Goal: Transaction & Acquisition: Purchase product/service

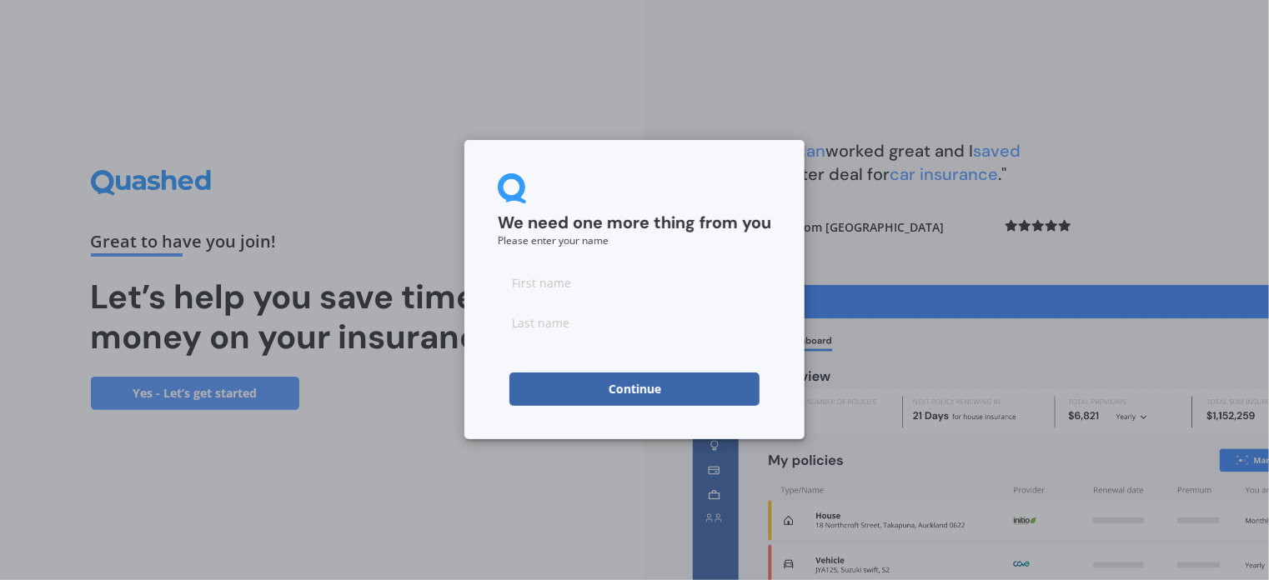
click at [527, 280] on input at bounding box center [634, 282] width 273 height 33
type input "[PERSON_NAME]"
click at [564, 323] on input at bounding box center [634, 322] width 273 height 33
type input "[PERSON_NAME]"
click at [612, 386] on button "Continue" at bounding box center [634, 389] width 250 height 33
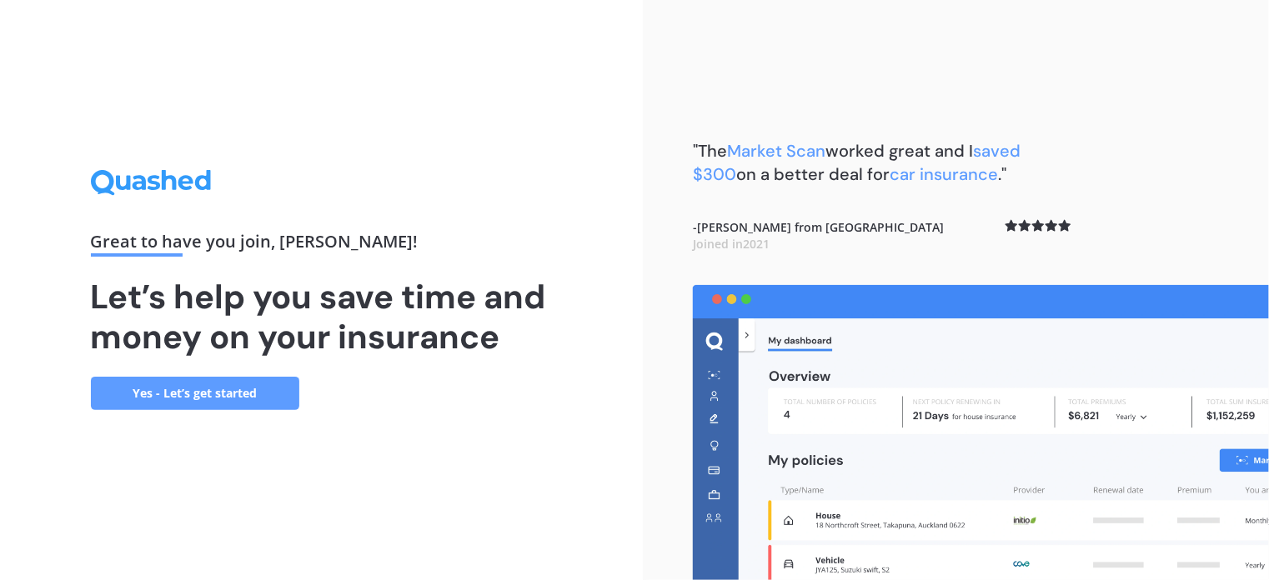
click at [231, 387] on link "Yes - Let’s get started" at bounding box center [195, 393] width 208 height 33
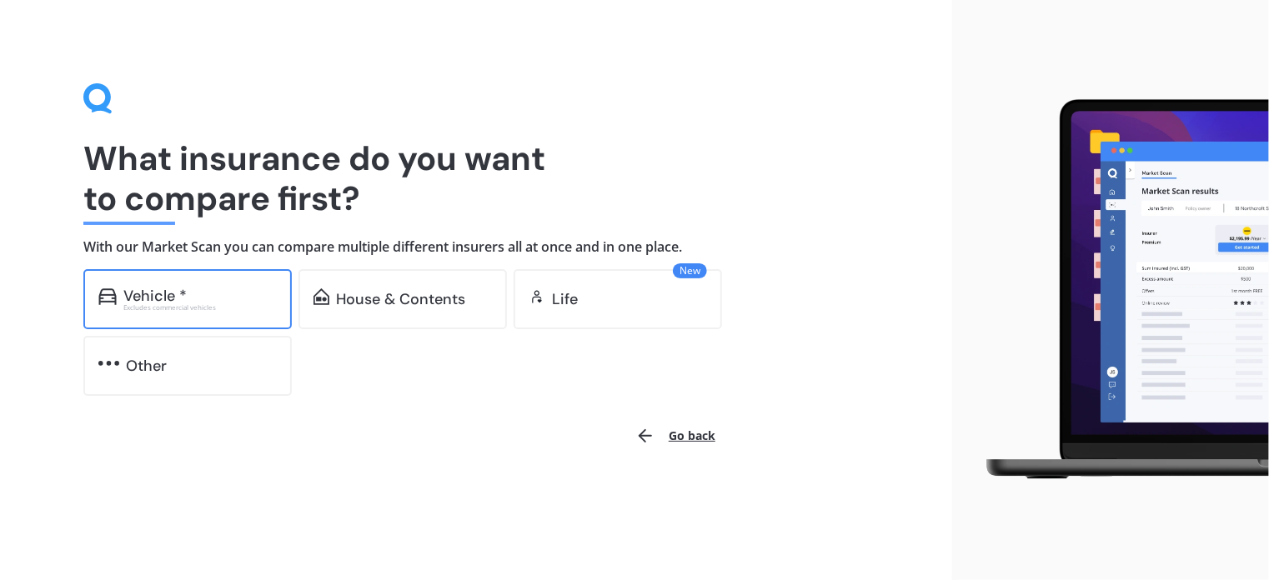
click at [221, 299] on div "Vehicle *" at bounding box center [199, 296] width 153 height 17
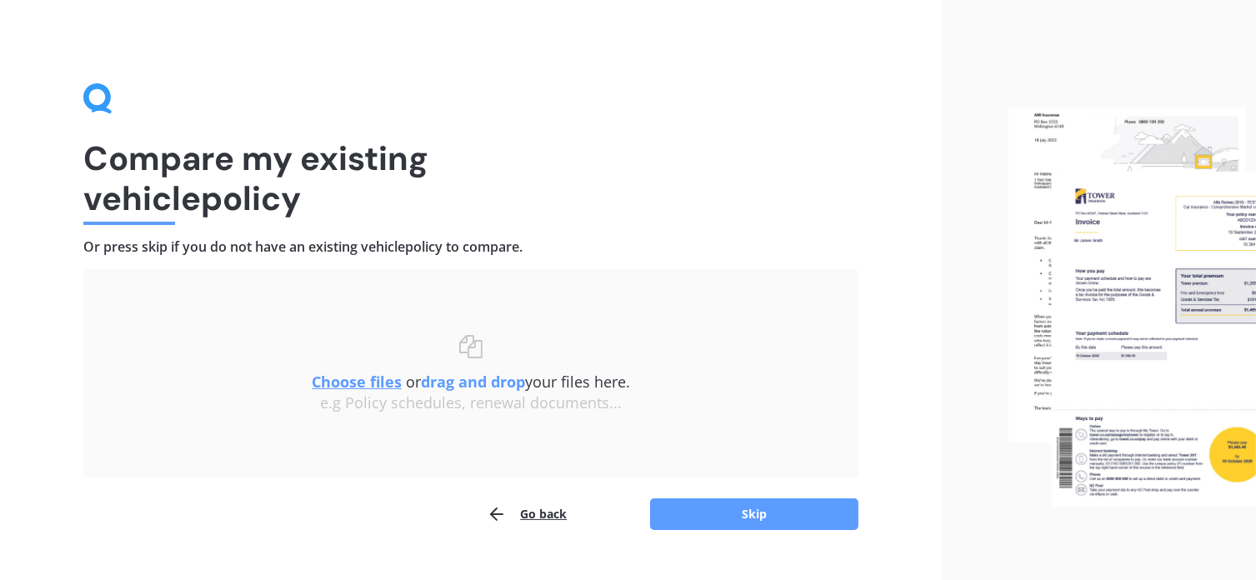
scroll to position [33, 0]
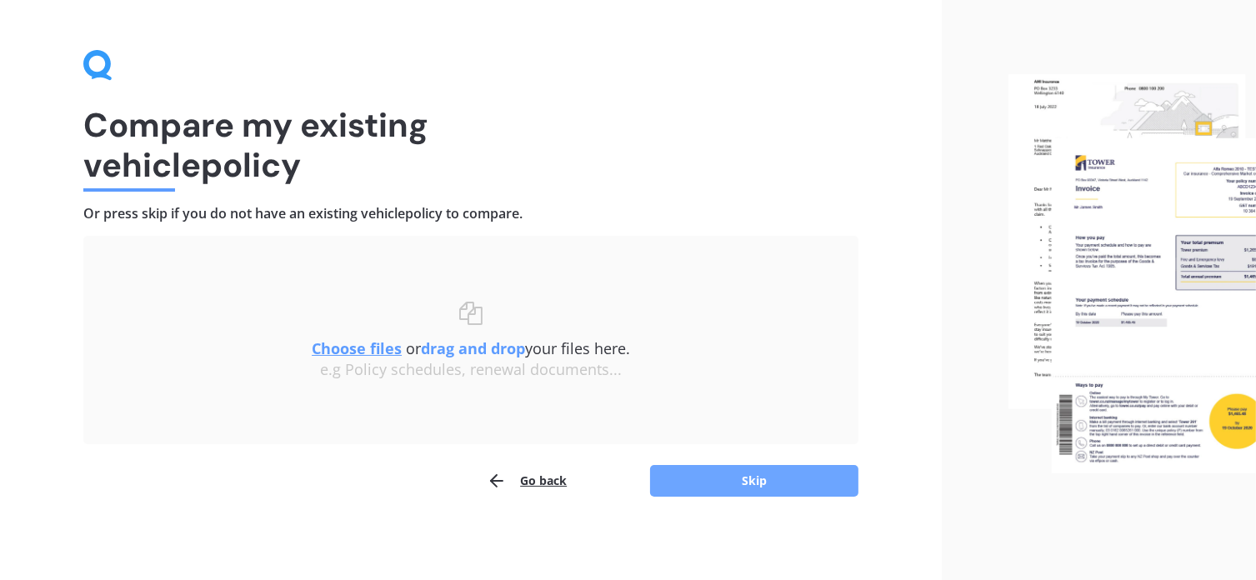
click at [751, 479] on button "Skip" at bounding box center [754, 481] width 208 height 32
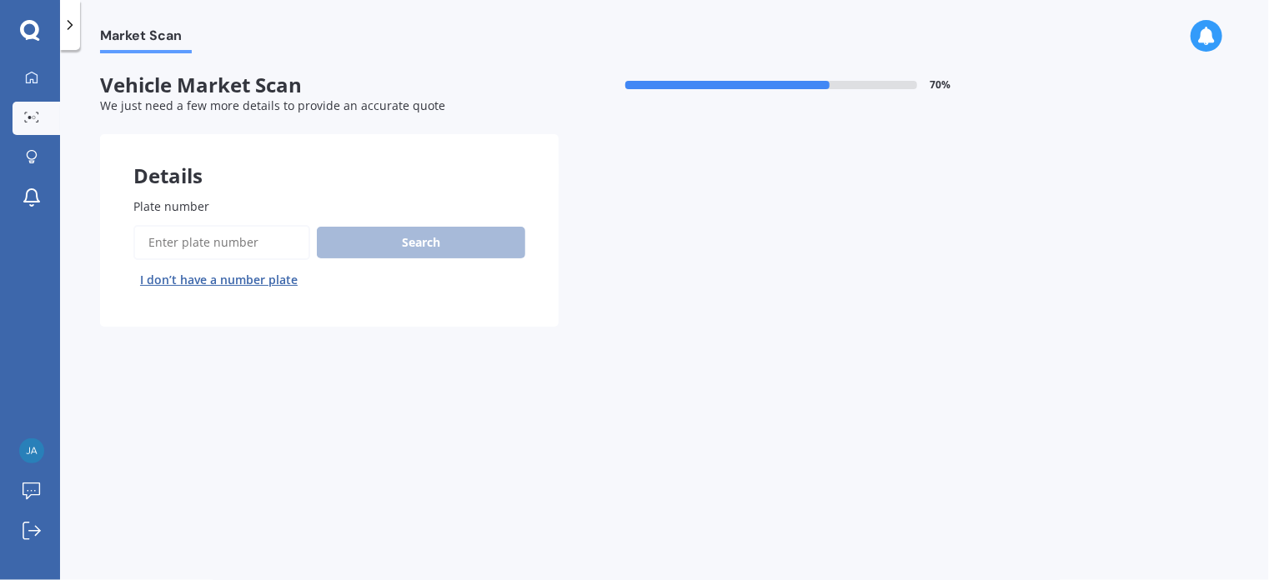
click at [218, 249] on input "Plate number" at bounding box center [221, 242] width 177 height 35
type input "FLK379"
click at [400, 245] on button "Search" at bounding box center [421, 243] width 208 height 32
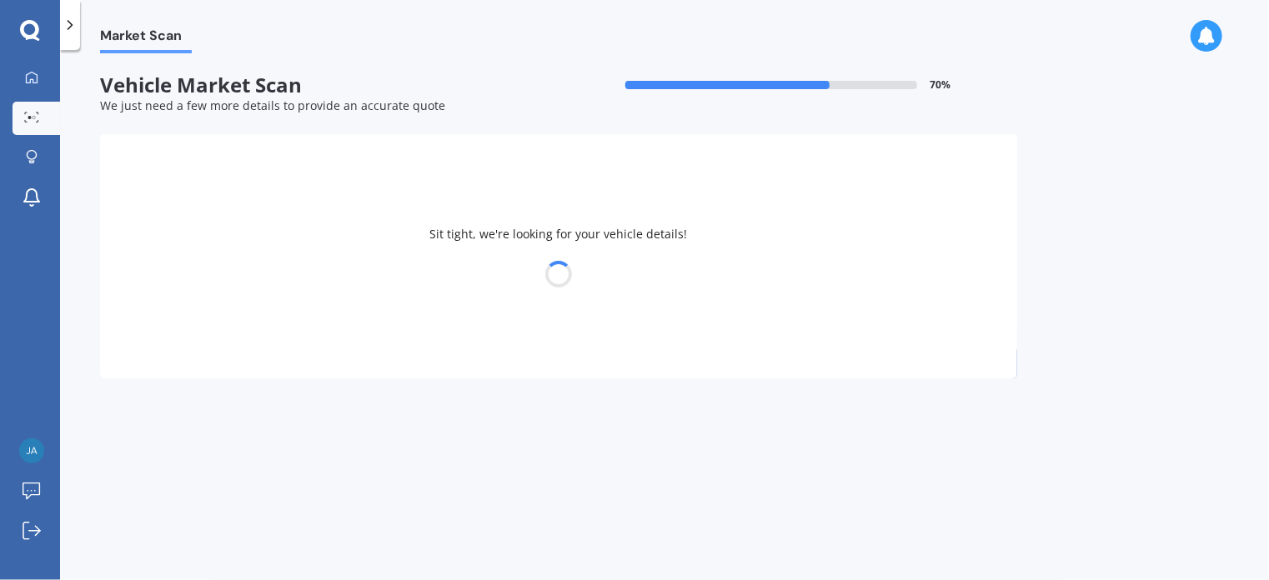
select select "SUZUKI"
select select "SWIFT"
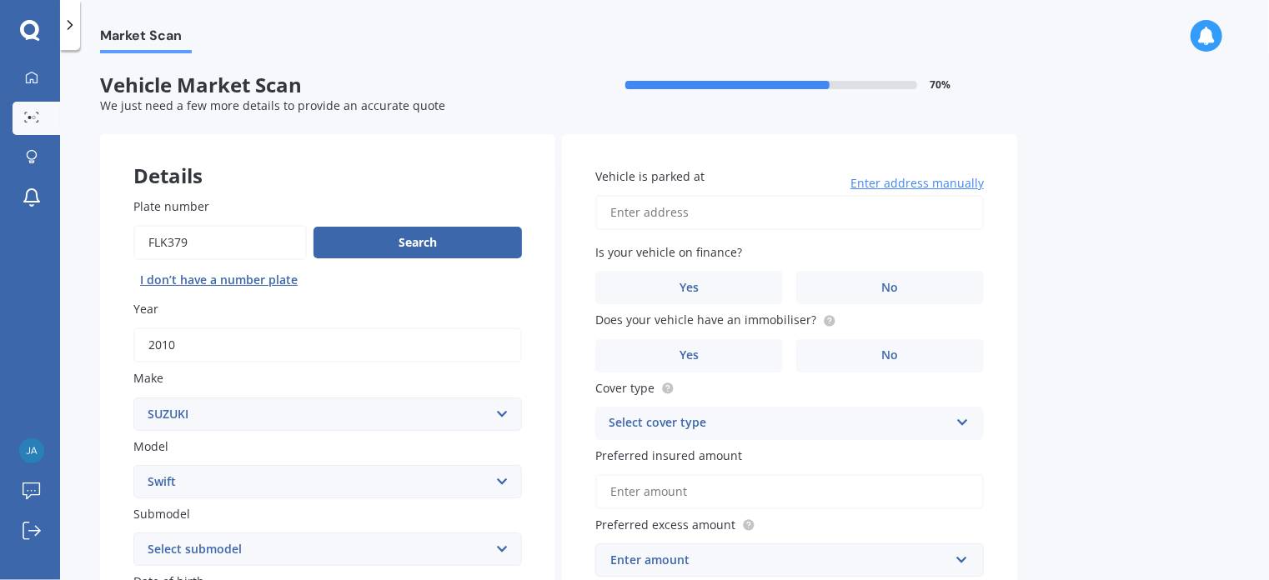
scroll to position [167, 0]
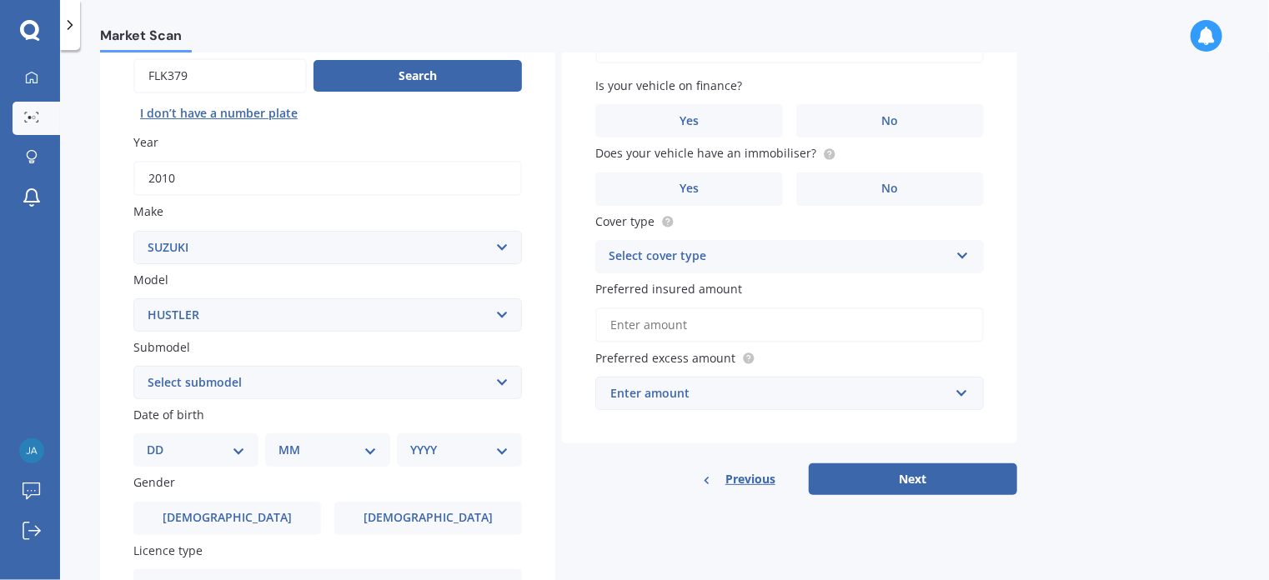
click at [236, 451] on select "DD 01 02 03 04 05 06 07 08 09 10 11 12 13 14 15 16 17 18 19 20 21 22 23 24 25 2…" at bounding box center [196, 450] width 98 height 18
select select "01"
click at [160, 441] on select "DD 01 02 03 04 05 06 07 08 09 10 11 12 13 14 15 16 17 18 19 20 21 22 23 24 25 2…" at bounding box center [196, 450] width 98 height 18
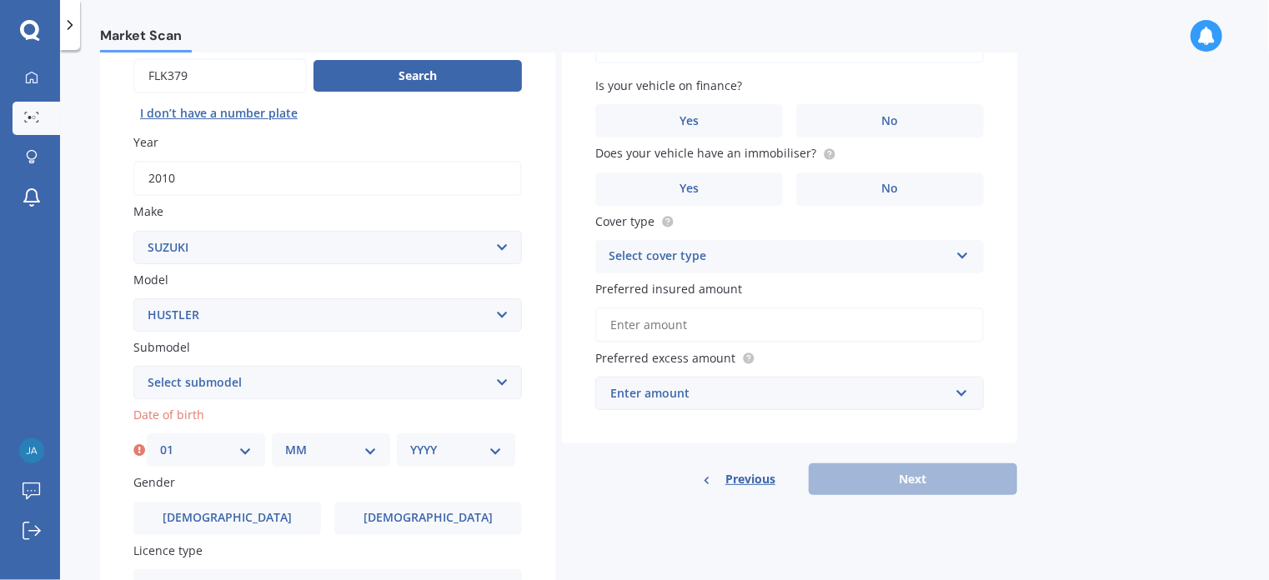
click at [371, 446] on select "MM 01 02 03 04 05 06 07 08 09 10 11 12" at bounding box center [331, 450] width 92 height 18
select select "12"
click at [285, 441] on select "MM 01 02 03 04 05 06 07 08 09 10 11 12" at bounding box center [331, 450] width 92 height 18
click at [493, 446] on select "YYYY 2025 2024 2023 2022 2021 2020 2019 2018 2017 2016 2015 2014 2013 2012 2011…" at bounding box center [456, 450] width 92 height 18
select select "1933"
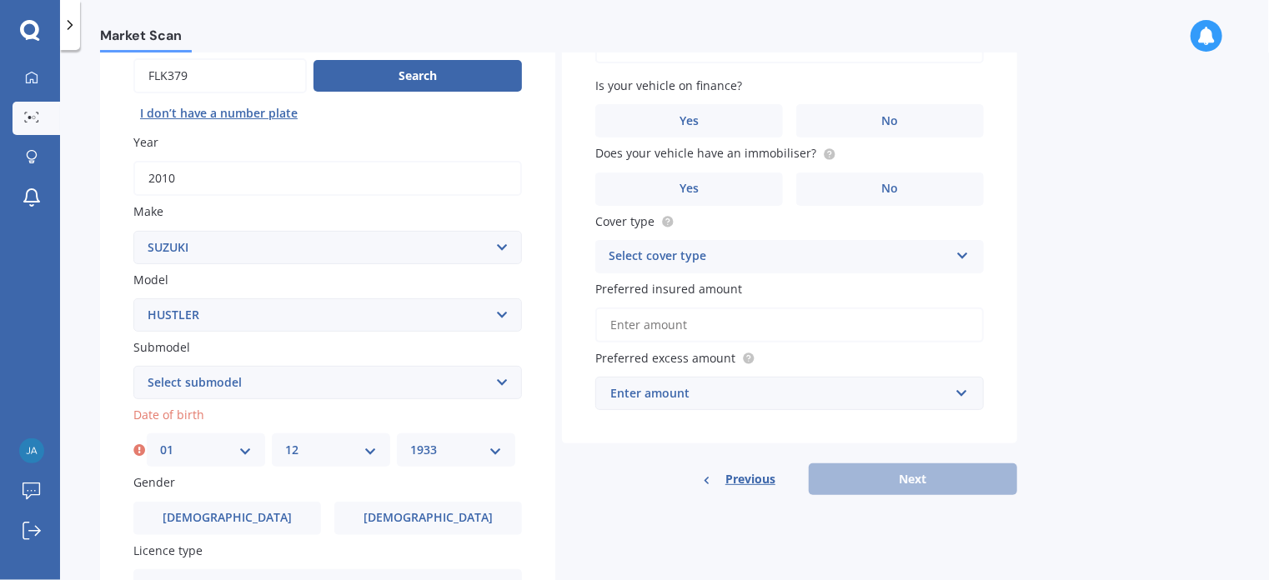
click at [410, 441] on select "YYYY 2025 2024 2023 2022 2021 2020 2019 2018 2017 2016 2015 2014 2013 2012 2011…" at bounding box center [456, 450] width 92 height 18
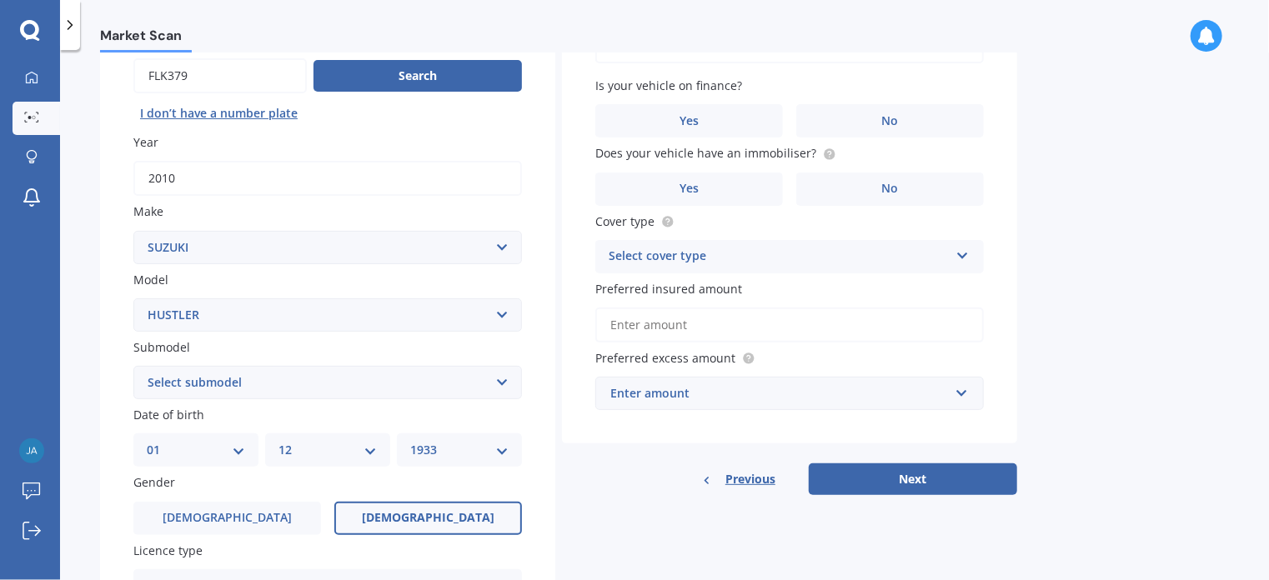
click at [433, 519] on span "[DEMOGRAPHIC_DATA]" at bounding box center [428, 518] width 133 height 14
click at [0, 0] on input "[DEMOGRAPHIC_DATA]" at bounding box center [0, 0] width 0 height 0
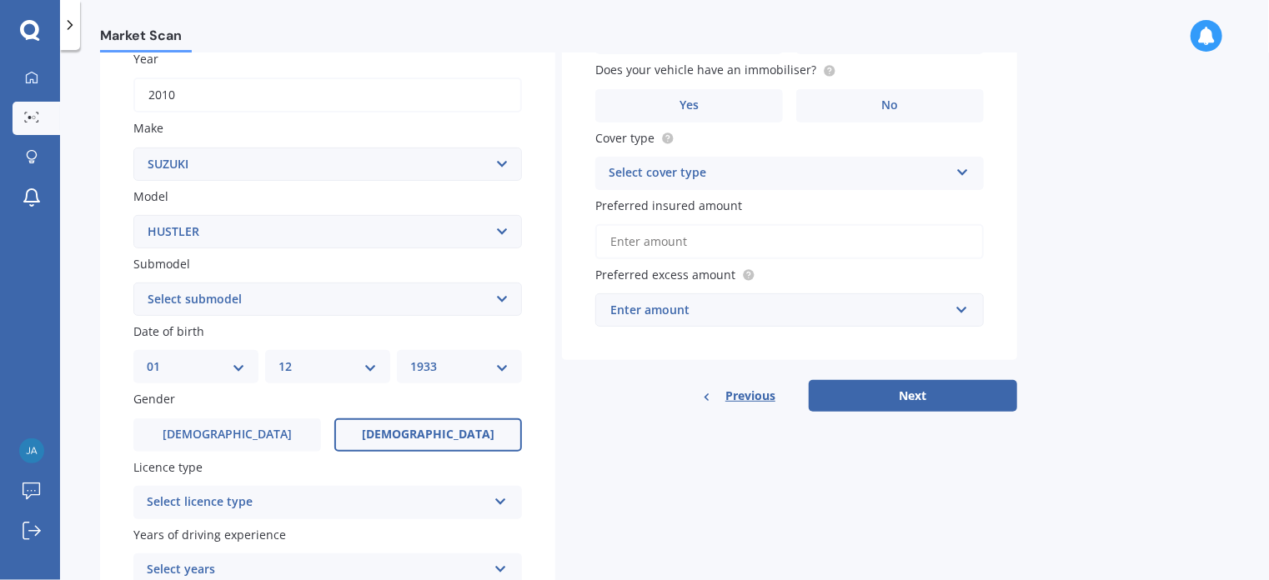
scroll to position [333, 0]
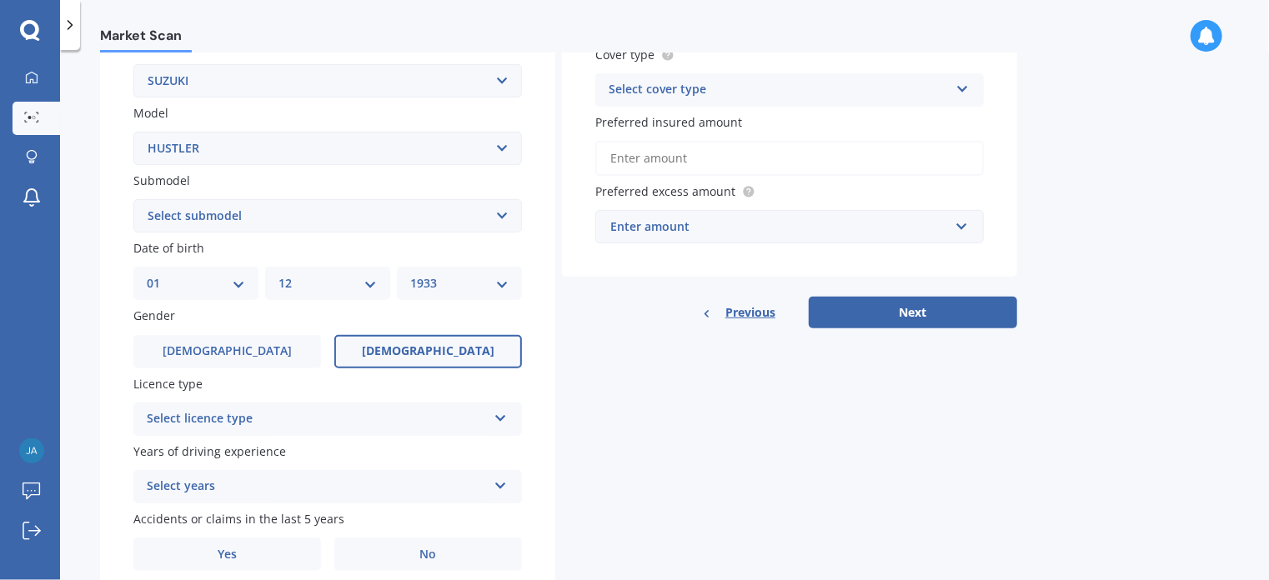
click at [500, 413] on icon at bounding box center [501, 415] width 14 height 12
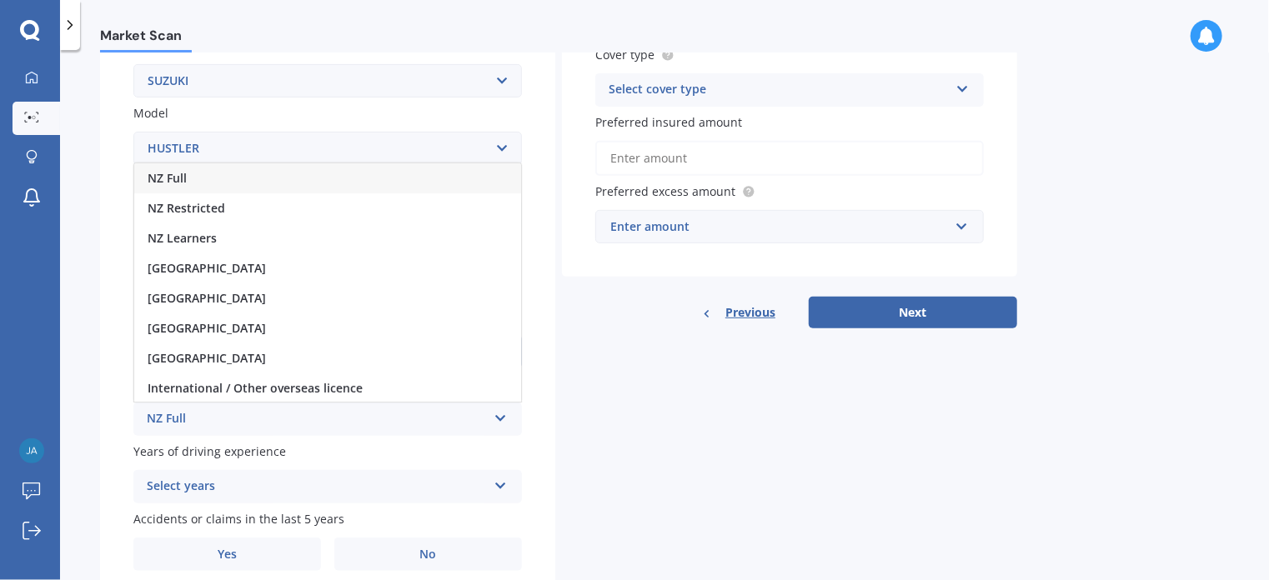
click at [353, 426] on div "NZ Full" at bounding box center [317, 419] width 340 height 20
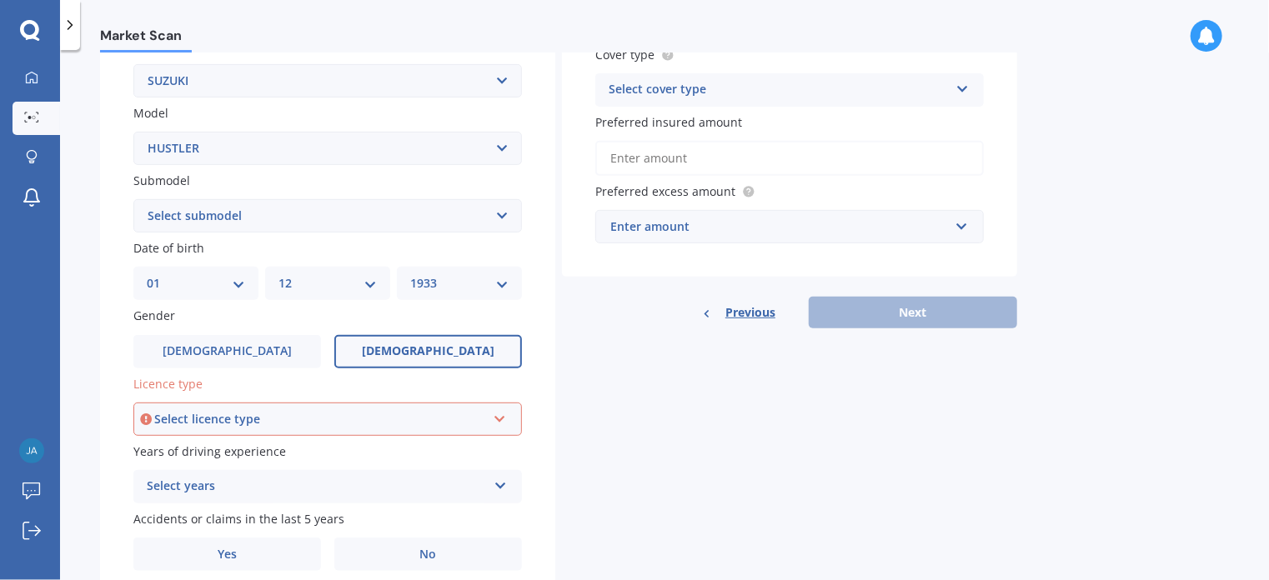
click at [499, 414] on icon at bounding box center [500, 416] width 14 height 12
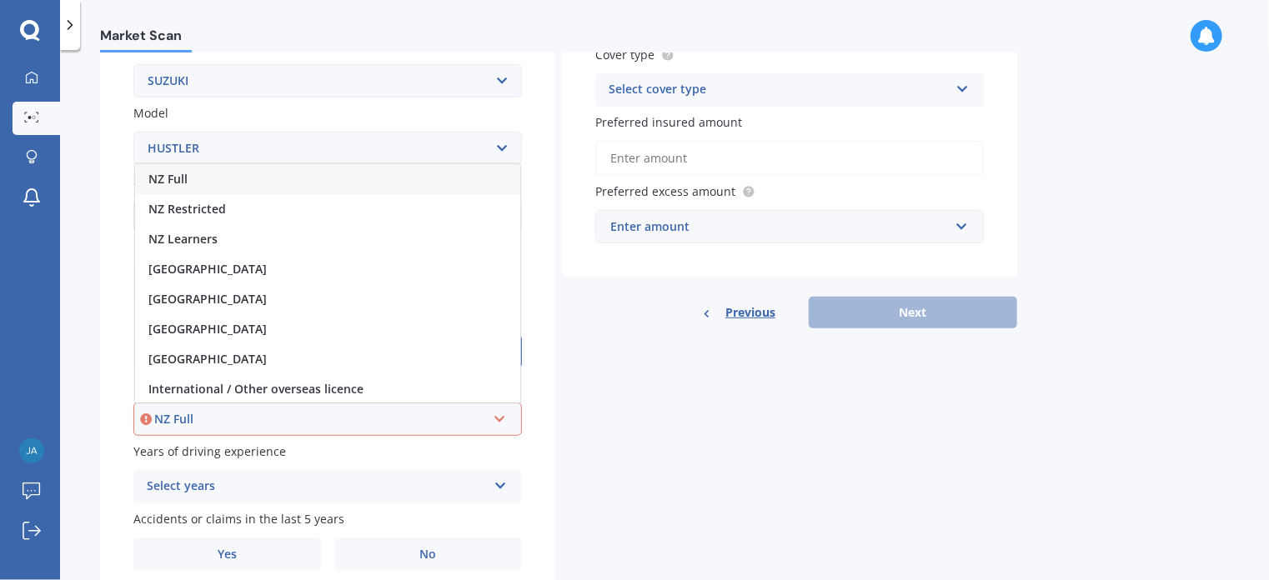
click at [264, 176] on div "NZ Full" at bounding box center [327, 179] width 385 height 30
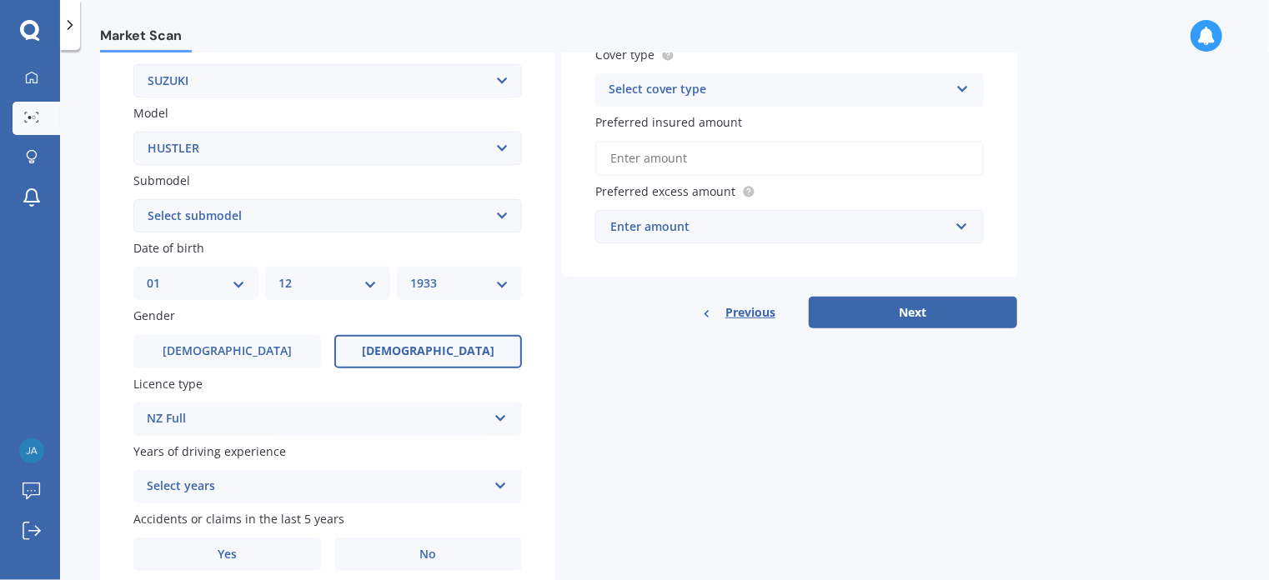
click at [494, 474] on div "Select years 5 or more years 4 years 3 years 2 years 1 year" at bounding box center [327, 486] width 388 height 33
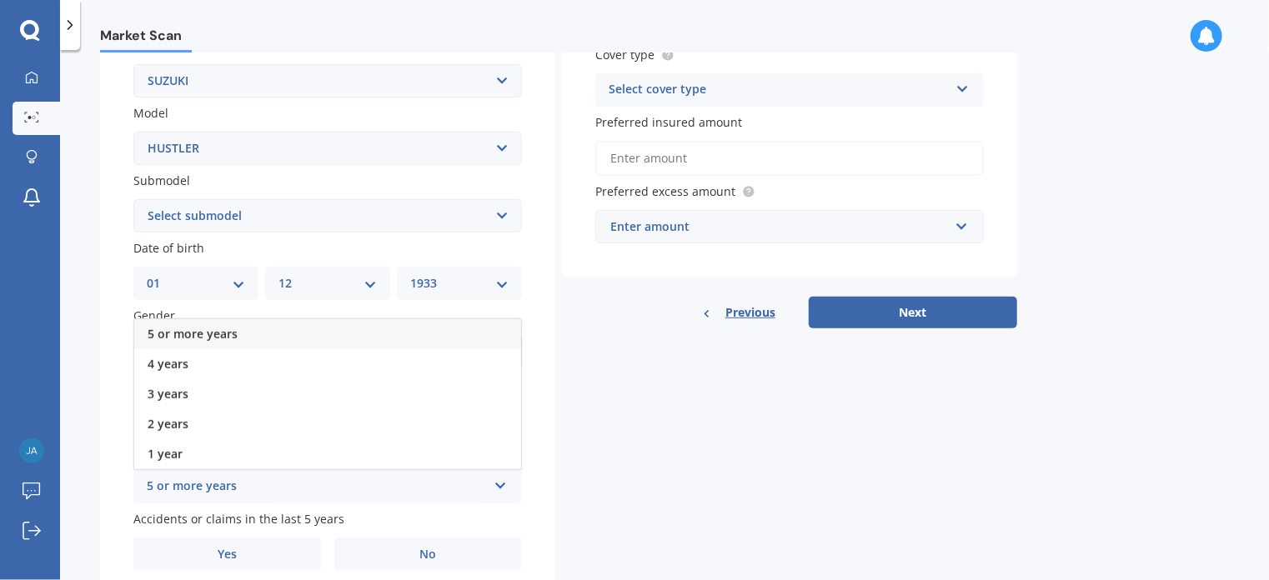
click at [337, 339] on div "5 or more years" at bounding box center [327, 334] width 387 height 30
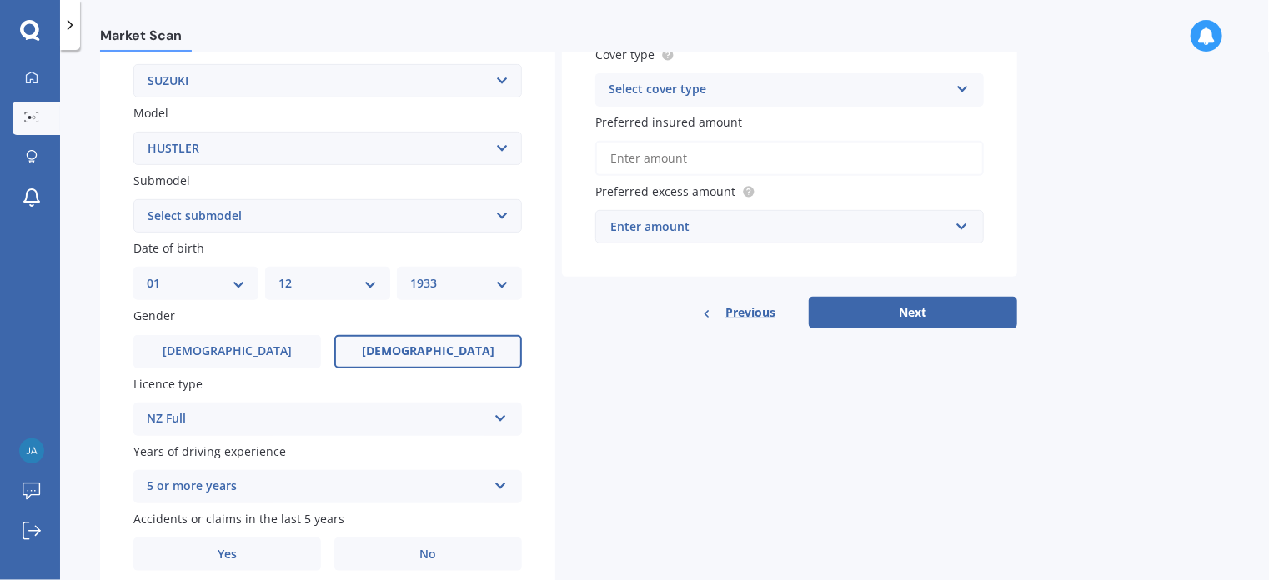
scroll to position [401, 0]
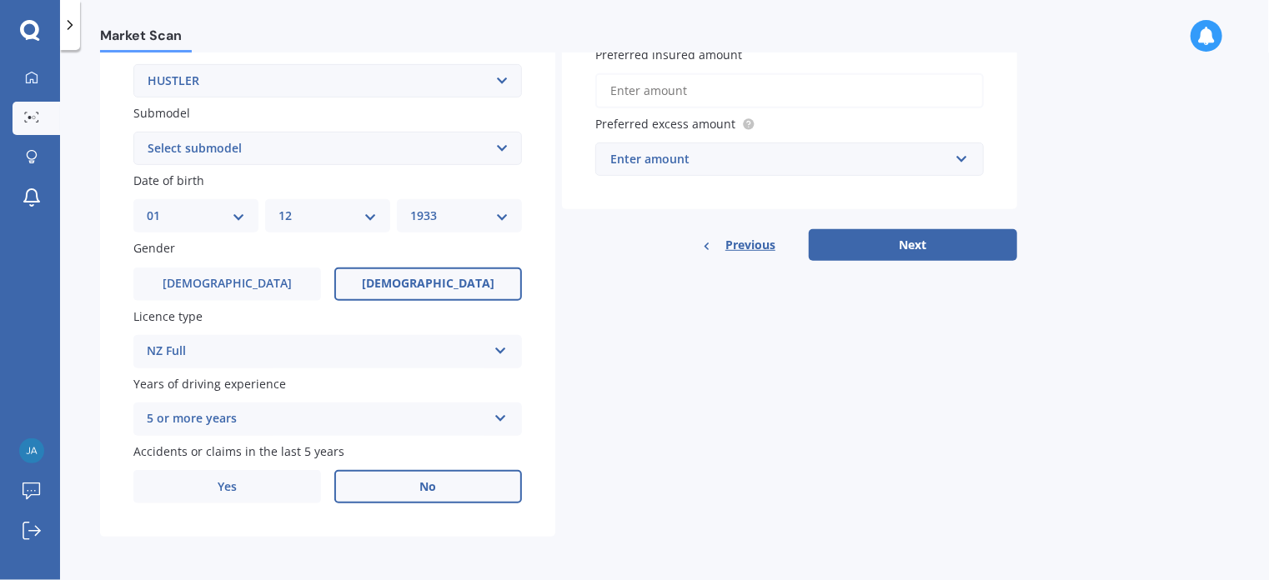
click at [438, 482] on label "No" at bounding box center [428, 486] width 188 height 33
click at [0, 0] on input "No" at bounding box center [0, 0] width 0 height 0
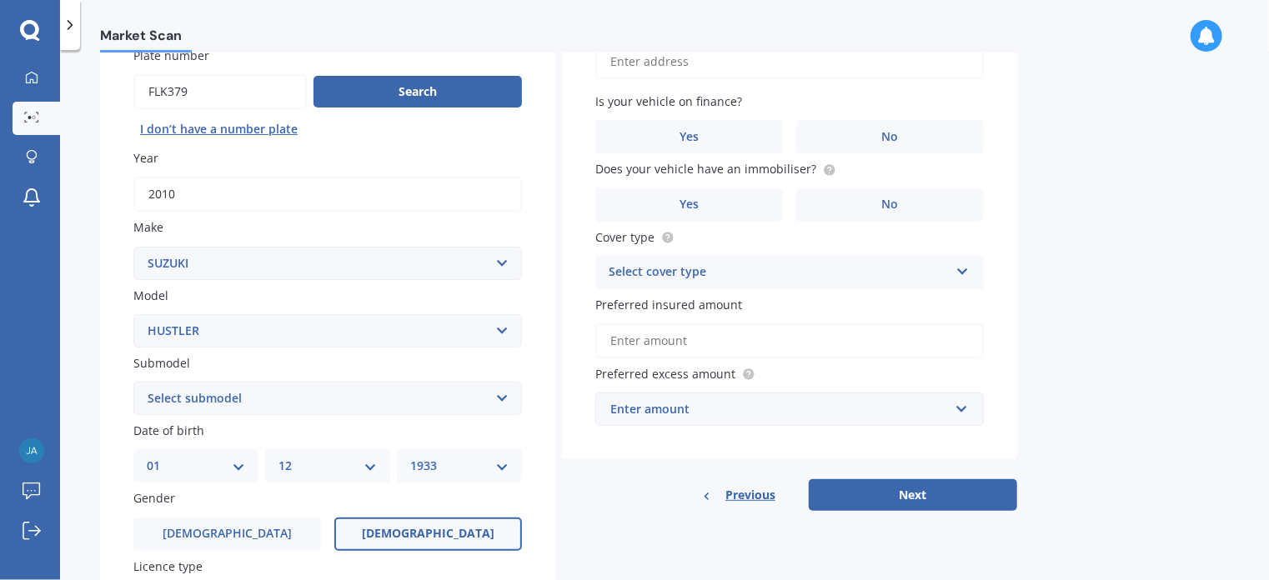
scroll to position [68, 0]
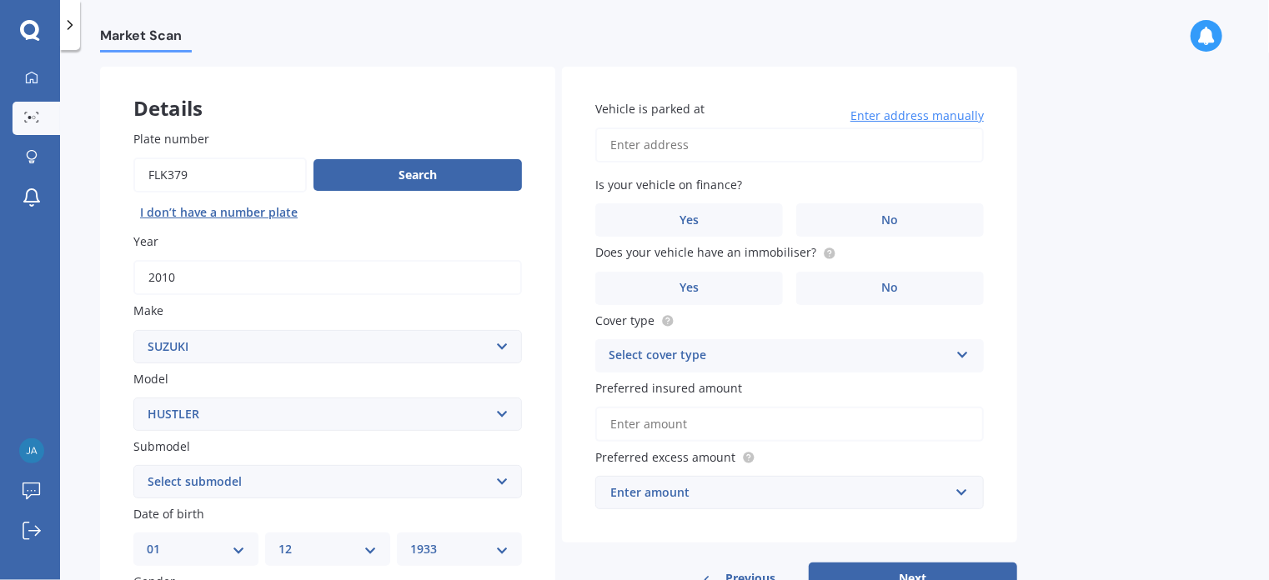
click at [699, 143] on input "Vehicle is parked at" at bounding box center [789, 145] width 388 height 35
type input "[STREET_ADDRESS]"
click at [906, 220] on label "No" at bounding box center [890, 219] width 188 height 33
click at [0, 0] on input "No" at bounding box center [0, 0] width 0 height 0
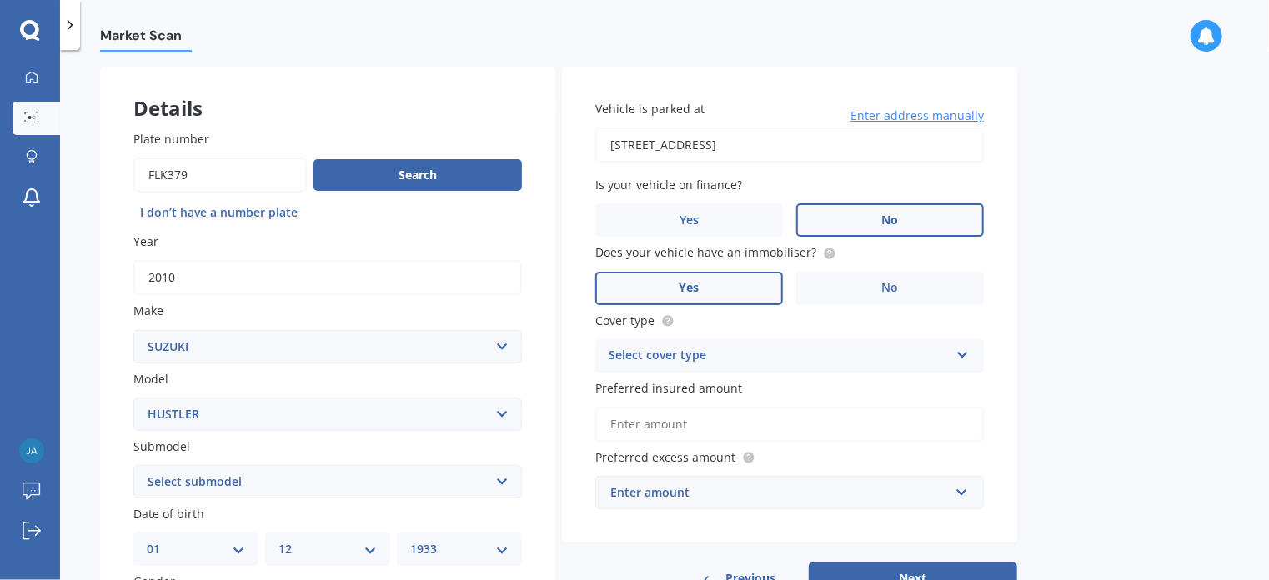
click at [713, 284] on label "Yes" at bounding box center [689, 288] width 188 height 33
click at [0, 0] on input "Yes" at bounding box center [0, 0] width 0 height 0
click at [961, 348] on icon at bounding box center [962, 352] width 14 height 12
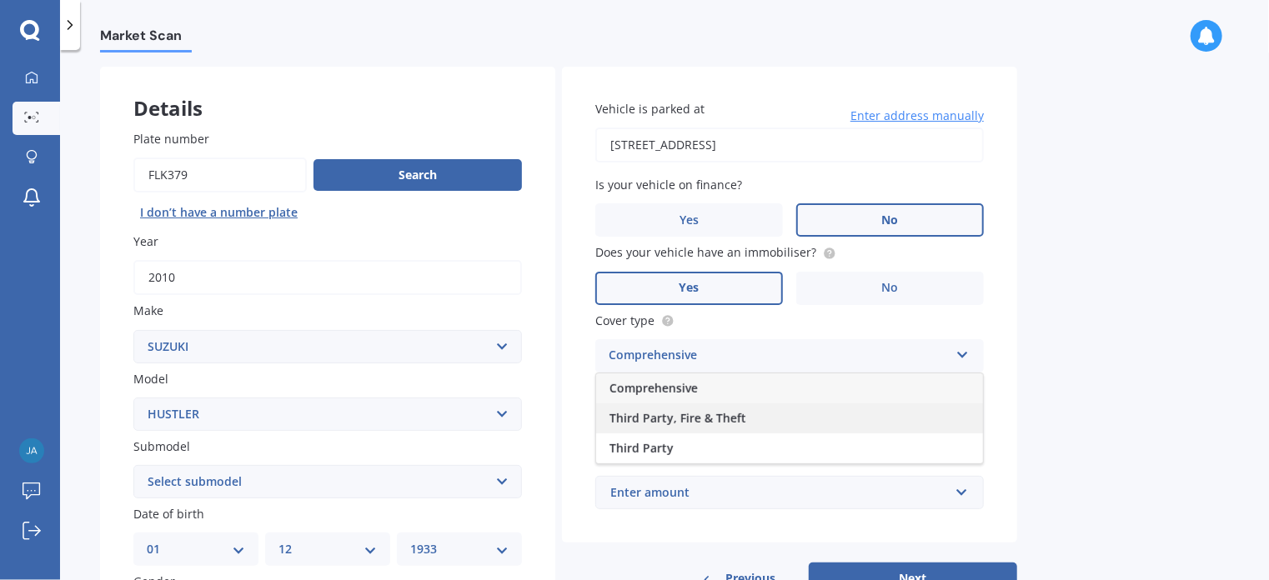
click at [804, 405] on div "Third Party, Fire & Theft" at bounding box center [789, 418] width 387 height 30
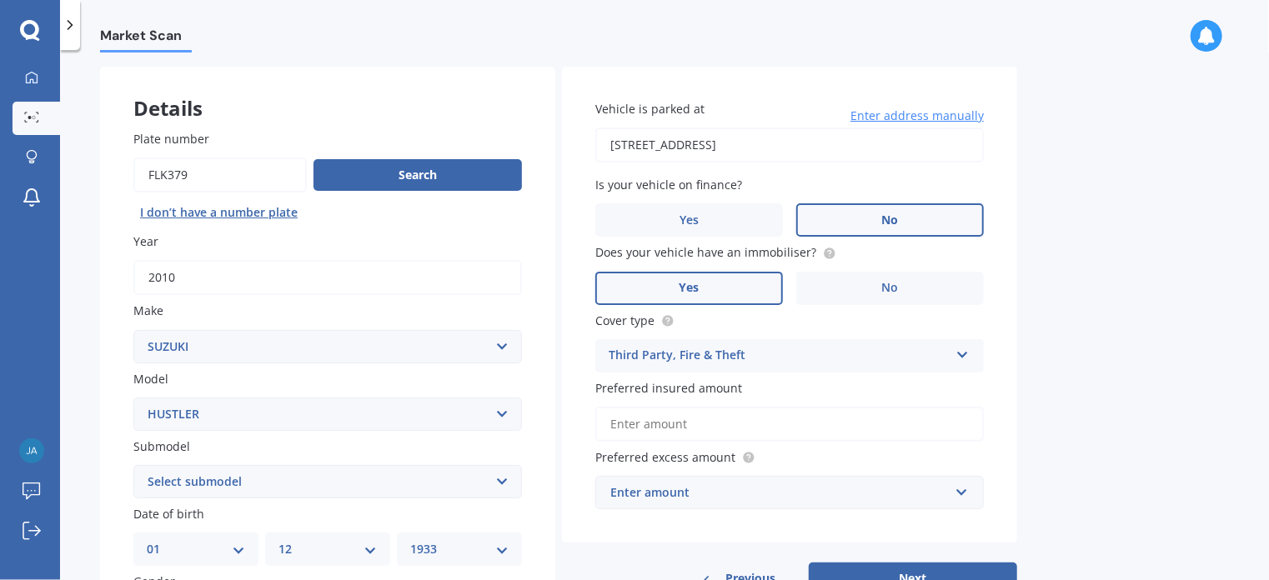
click at [719, 420] on input "Preferred insured amount" at bounding box center [789, 424] width 388 height 35
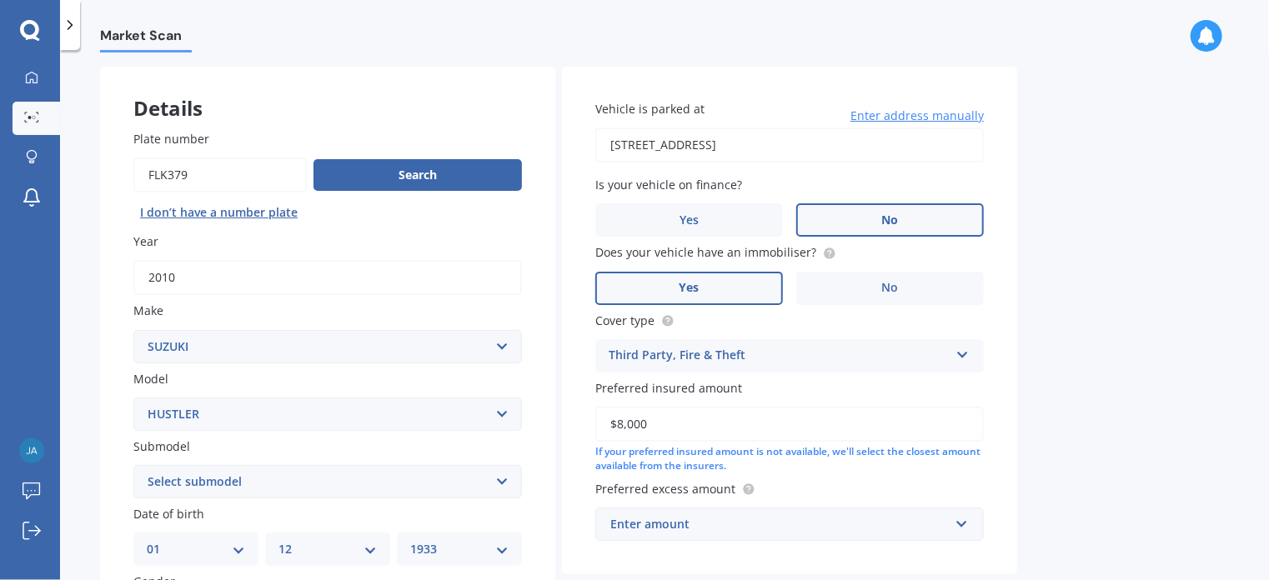
scroll to position [151, 0]
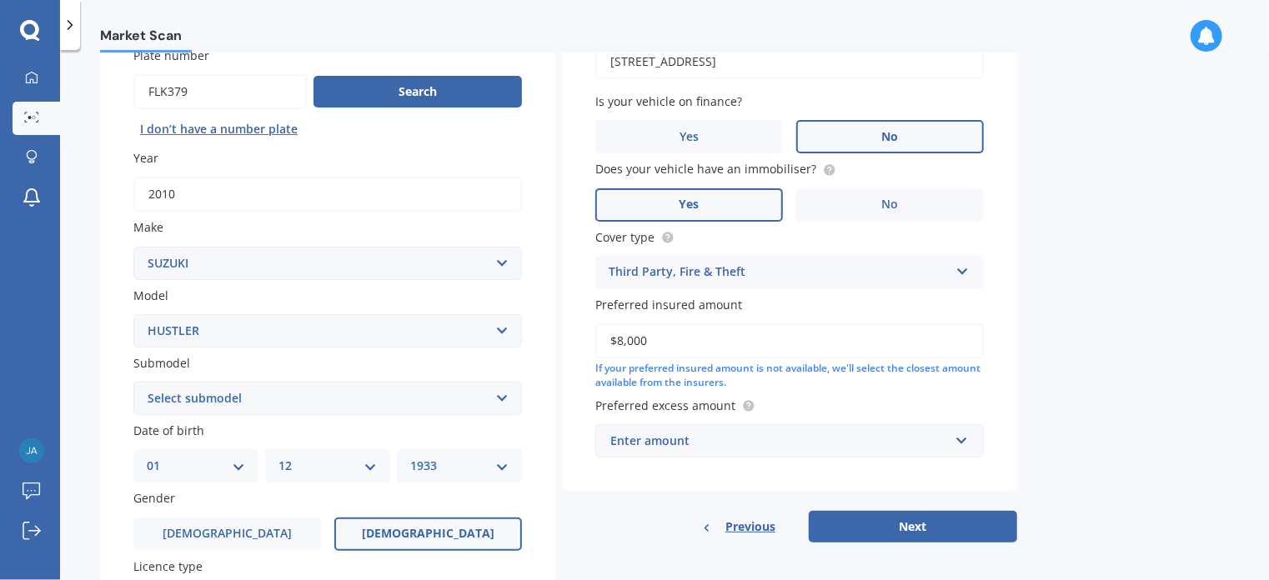
type input "$8,000"
click at [757, 442] on div "Enter amount" at bounding box center [779, 441] width 338 height 18
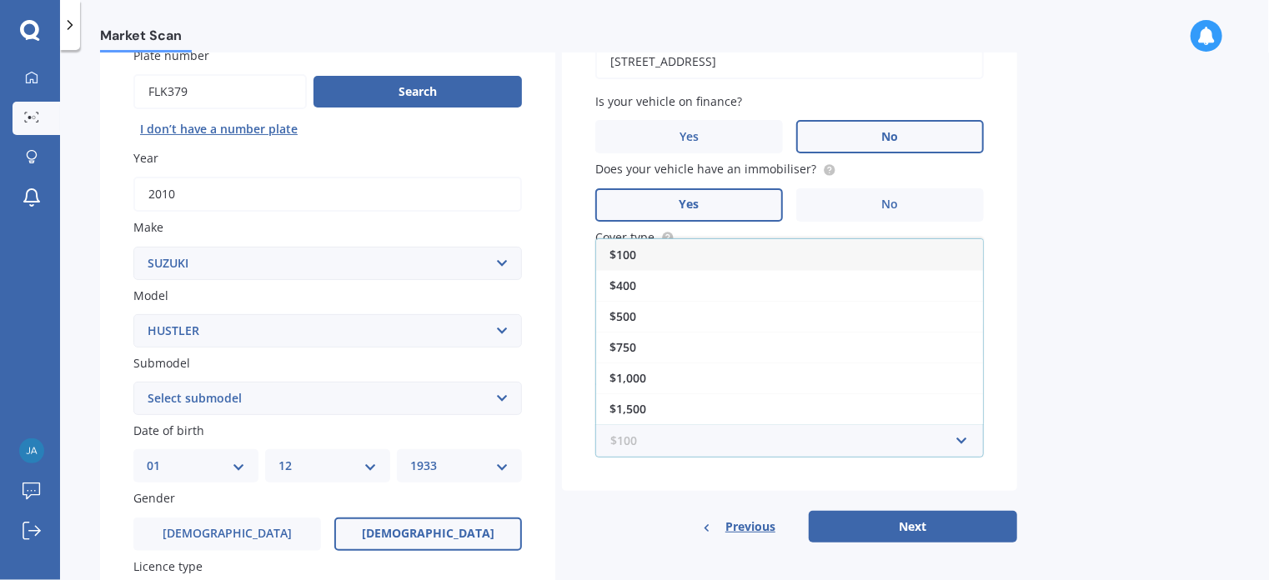
scroll to position [0, 0]
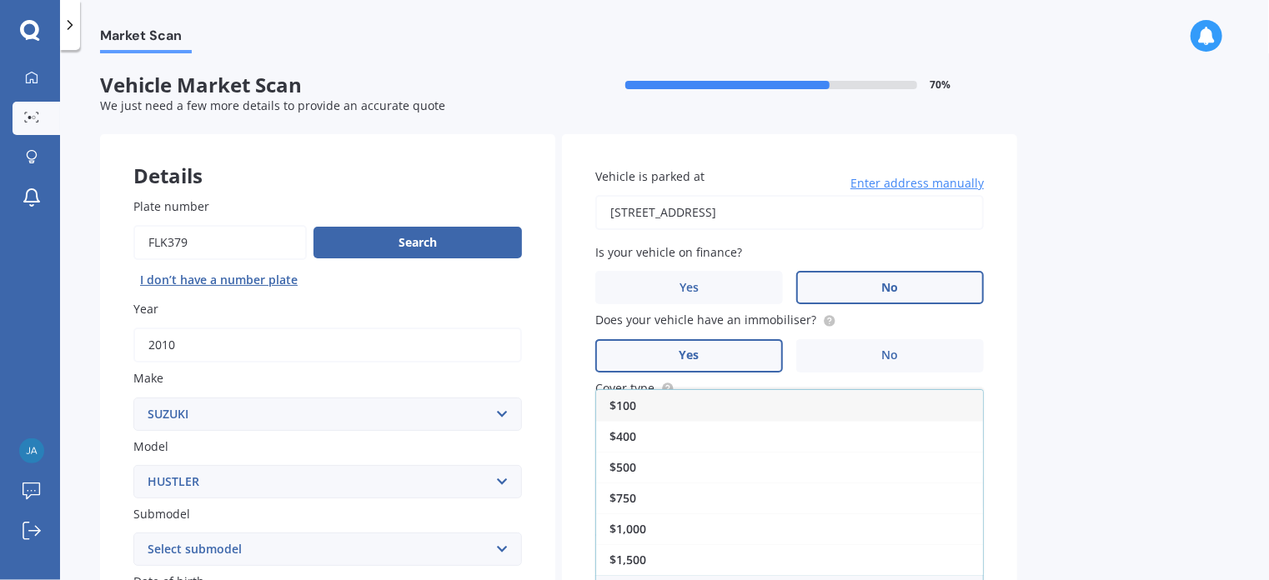
click at [760, 407] on div "$100" at bounding box center [789, 405] width 387 height 31
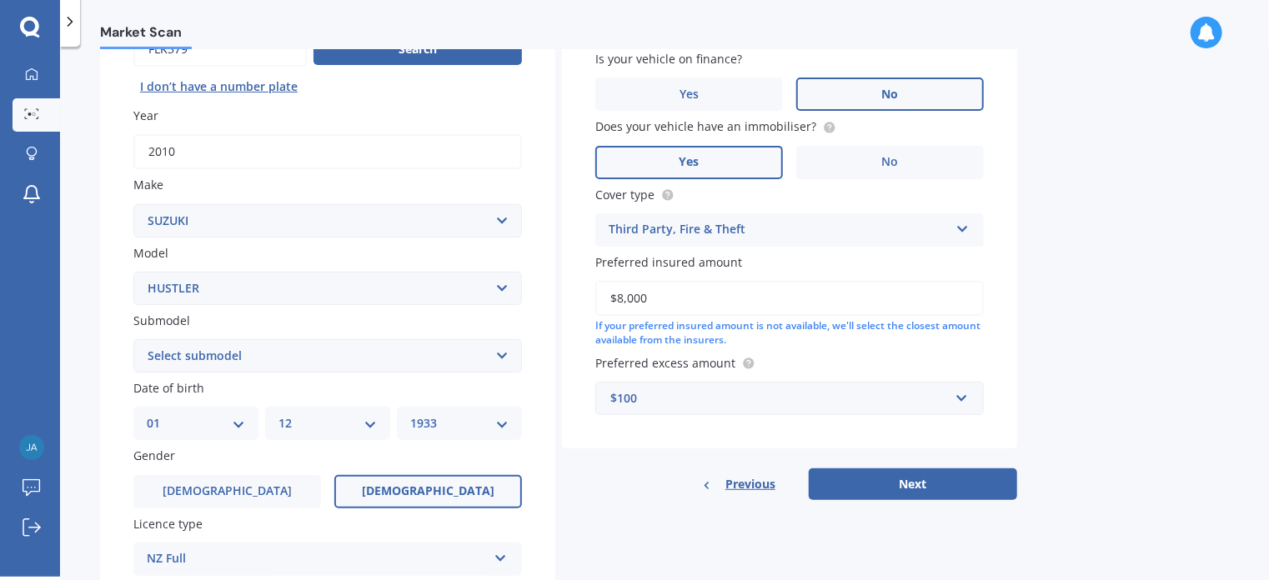
scroll to position [273, 0]
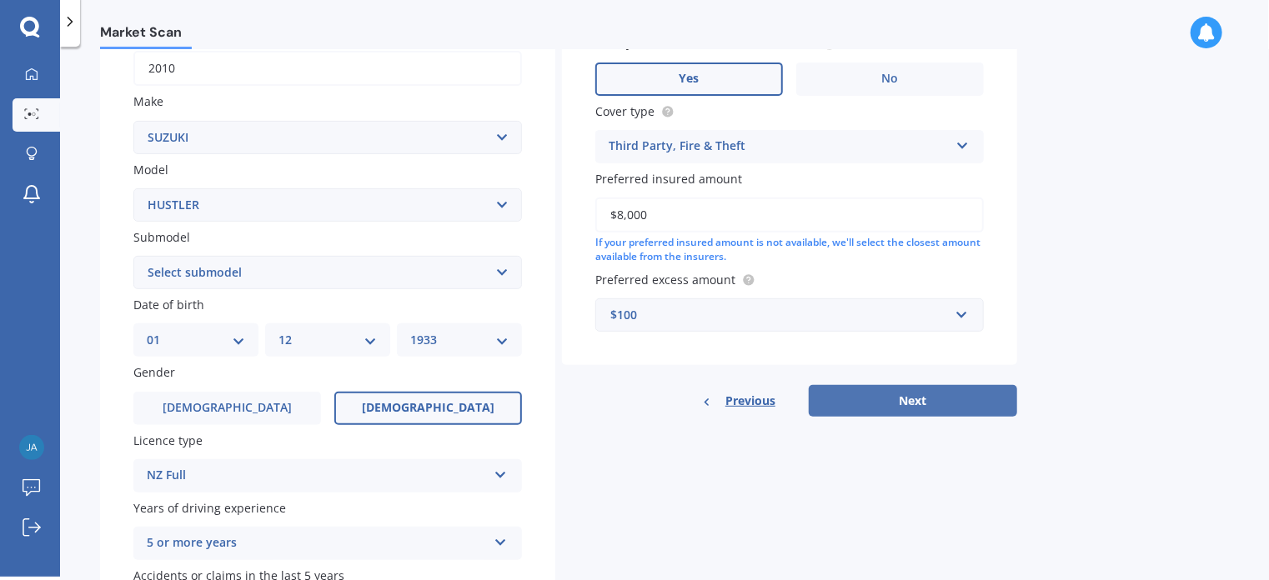
click at [901, 399] on button "Next" at bounding box center [913, 401] width 208 height 32
click at [501, 268] on select "Select submodel (All other) Cino Diesel Turbo GA GL GLX GO GP GS GTI LTD RS Hyb…" at bounding box center [327, 272] width 388 height 33
select select "GLX"
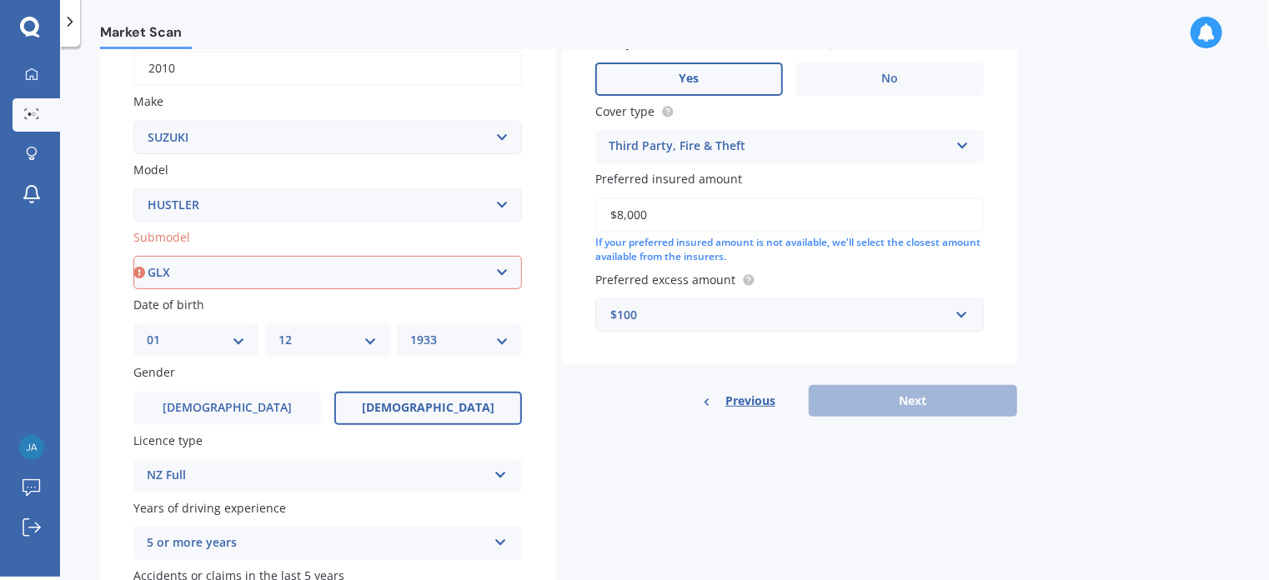
click at [133, 256] on select "Select submodel (All other) Cino Diesel Turbo GA GL GLX GO GP GS GTI LTD RS Hyb…" at bounding box center [327, 272] width 388 height 33
click at [891, 395] on button "Next" at bounding box center [913, 401] width 208 height 32
select select "01"
select select "12"
select select "1933"
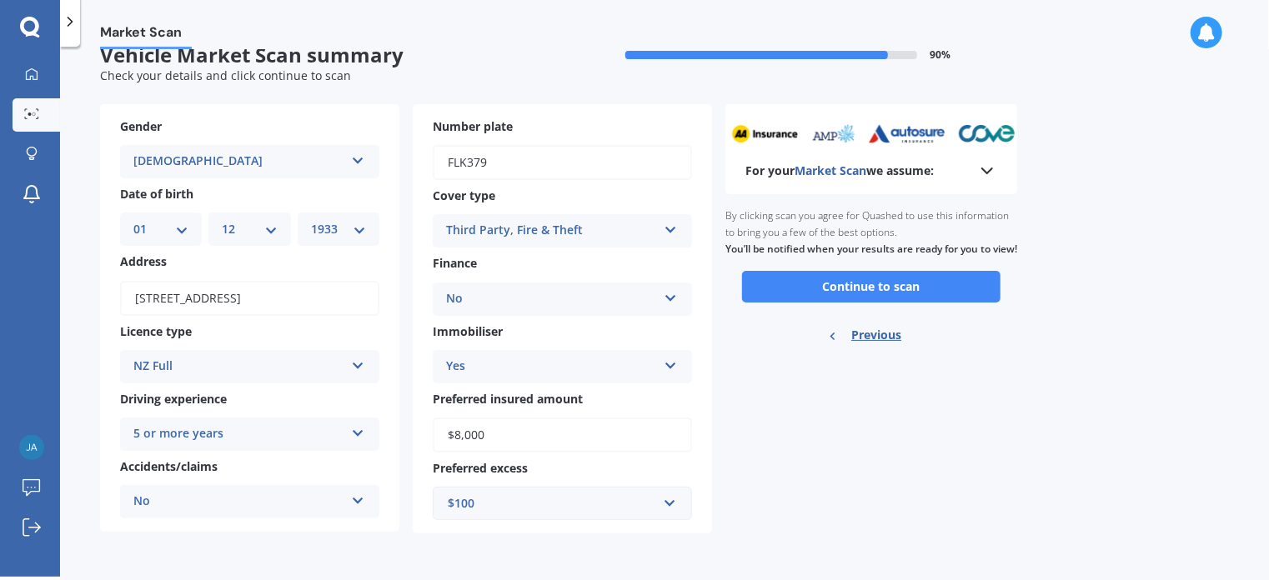
scroll to position [0, 0]
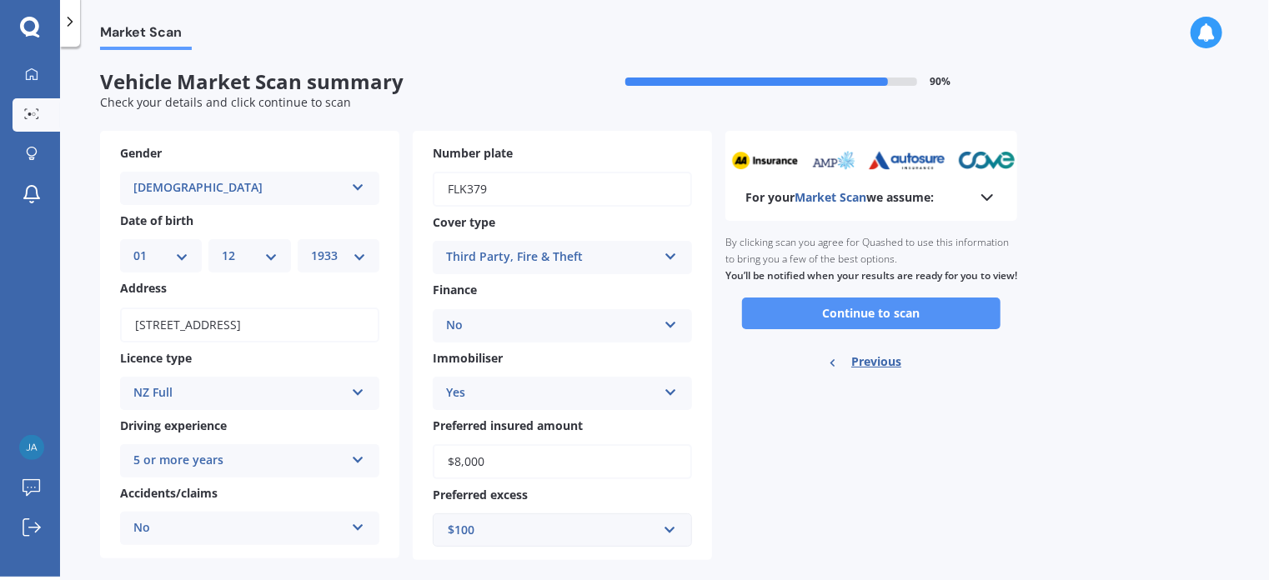
click at [847, 325] on button "Continue to scan" at bounding box center [871, 314] width 258 height 32
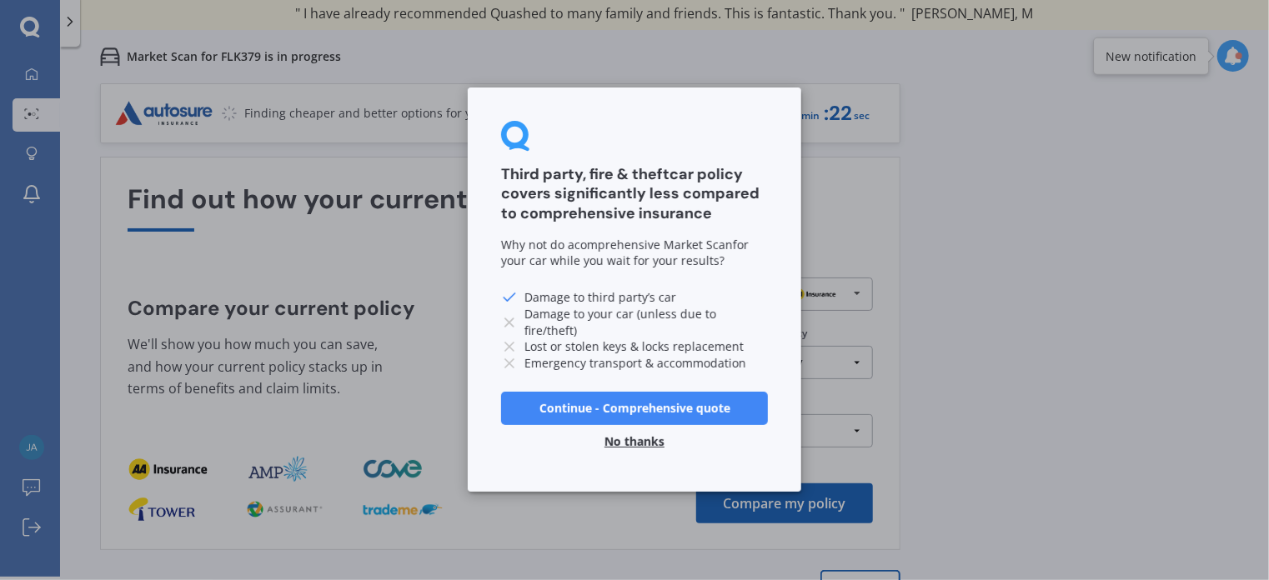
click at [638, 436] on button "No thanks" at bounding box center [634, 442] width 80 height 33
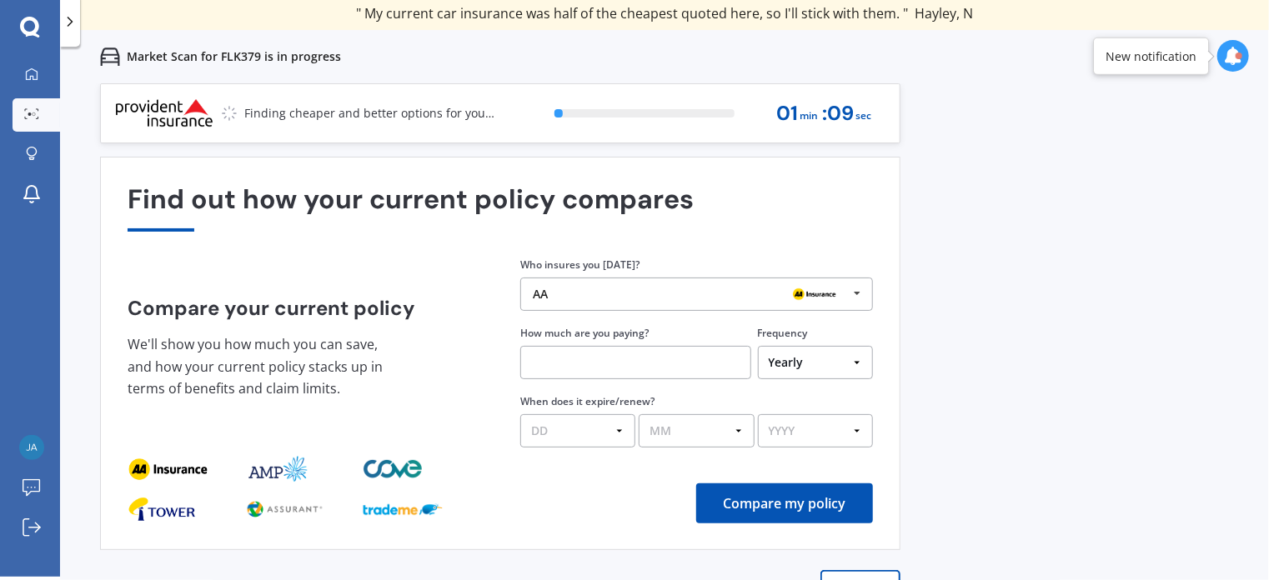
click at [622, 358] on input "text" at bounding box center [635, 362] width 231 height 33
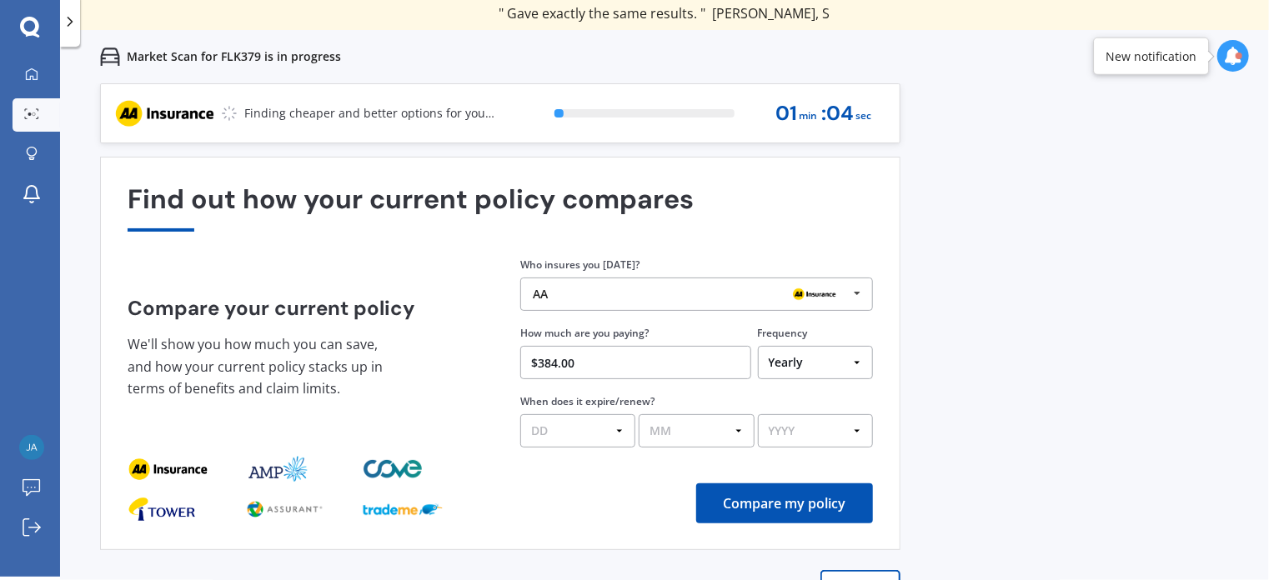
type input "$384.00"
click at [594, 429] on select "DD 01 02 03 04 05 06 07 08 09 10 11 12 13 14 15 16 17 18 19 20 21 22 23 24 25 2…" at bounding box center [577, 430] width 115 height 33
select select "22"
click at [520, 414] on select "DD 01 02 03 04 05 06 07 08 09 10 11 12 13 14 15 16 17 18 19 20 21 22 23 24 25 2…" at bounding box center [577, 430] width 115 height 33
click at [737, 427] on select "MM 01 02 03 04 05 06 07 08 09 10 11 12" at bounding box center [696, 430] width 115 height 33
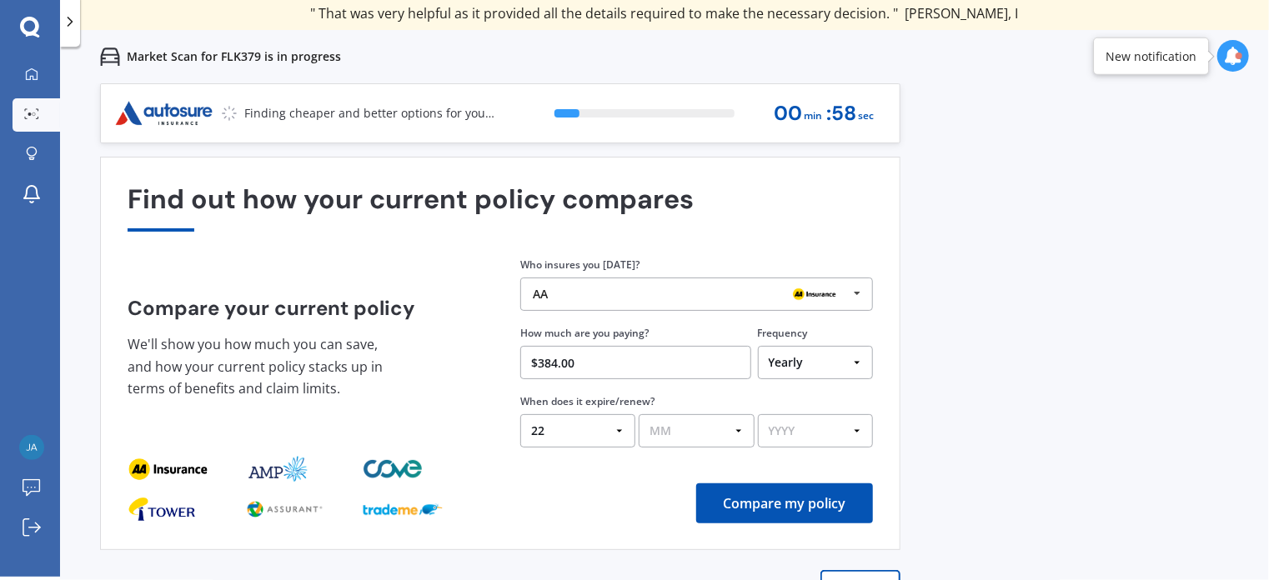
select select "08"
click at [639, 414] on select "MM 01 02 03 04 05 06 07 08 09 10 11 12" at bounding box center [696, 430] width 115 height 33
click at [857, 427] on select "YYYY 2026 2025 2024" at bounding box center [815, 430] width 115 height 33
select select "2025"
click at [758, 414] on select "YYYY 2026 2025 2024" at bounding box center [815, 430] width 115 height 33
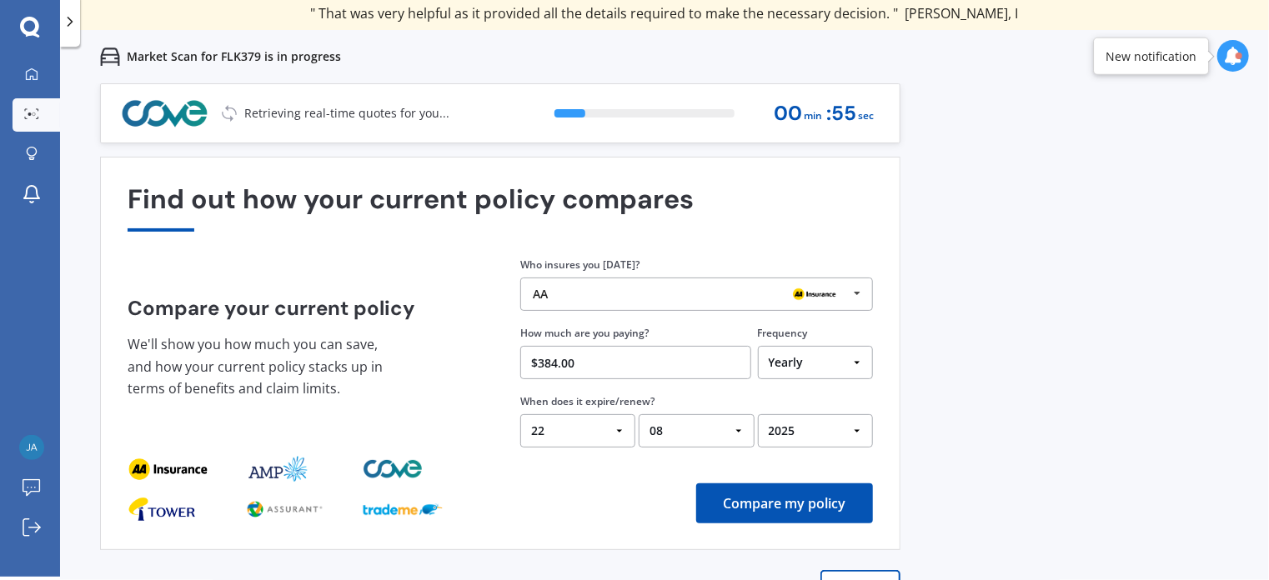
click at [780, 503] on button "Compare my policy" at bounding box center [784, 504] width 177 height 40
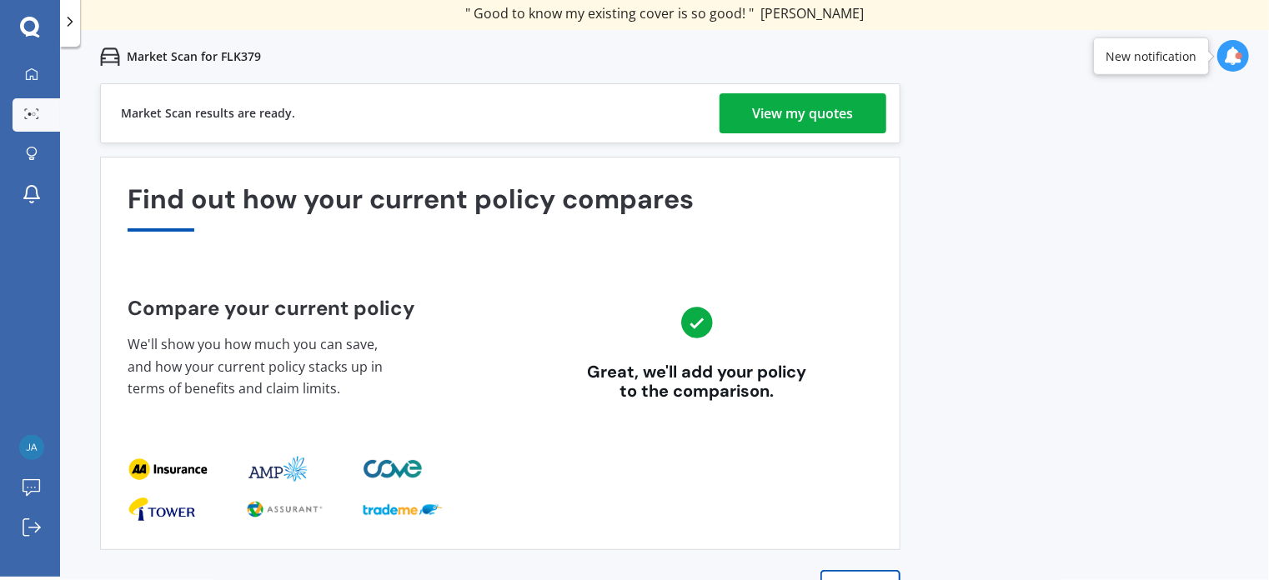
click at [1111, 207] on div "Previous 60,000+ Kiwis have signed up to shop and save on insurance with us " H…" at bounding box center [664, 373] width 1209 height 580
click at [804, 101] on div "View my quotes" at bounding box center [803, 113] width 101 height 40
